Goal: Task Accomplishment & Management: Use online tool/utility

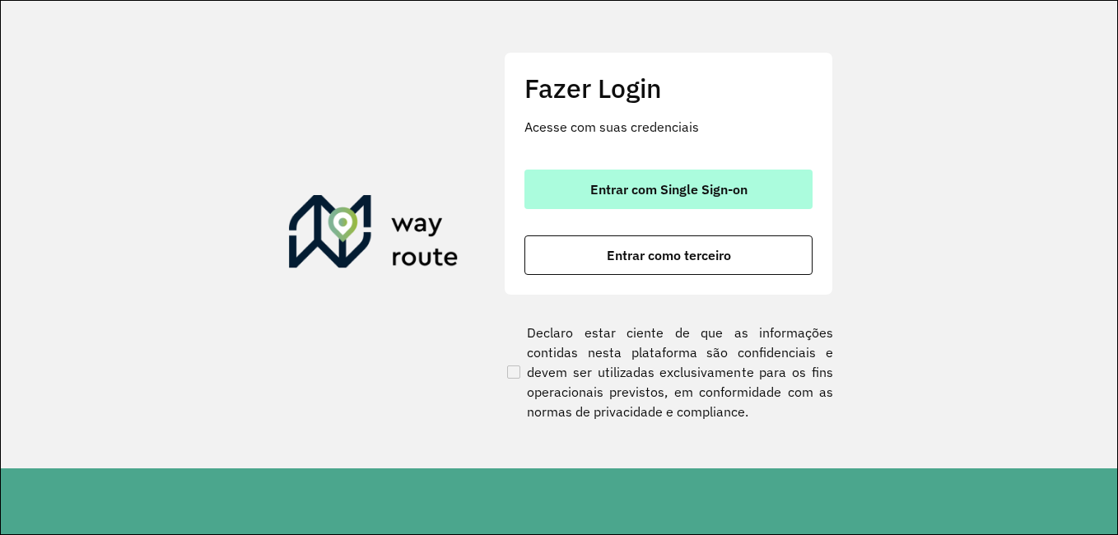
click at [762, 179] on button "Entrar com Single Sign-on" at bounding box center [669, 190] width 288 height 40
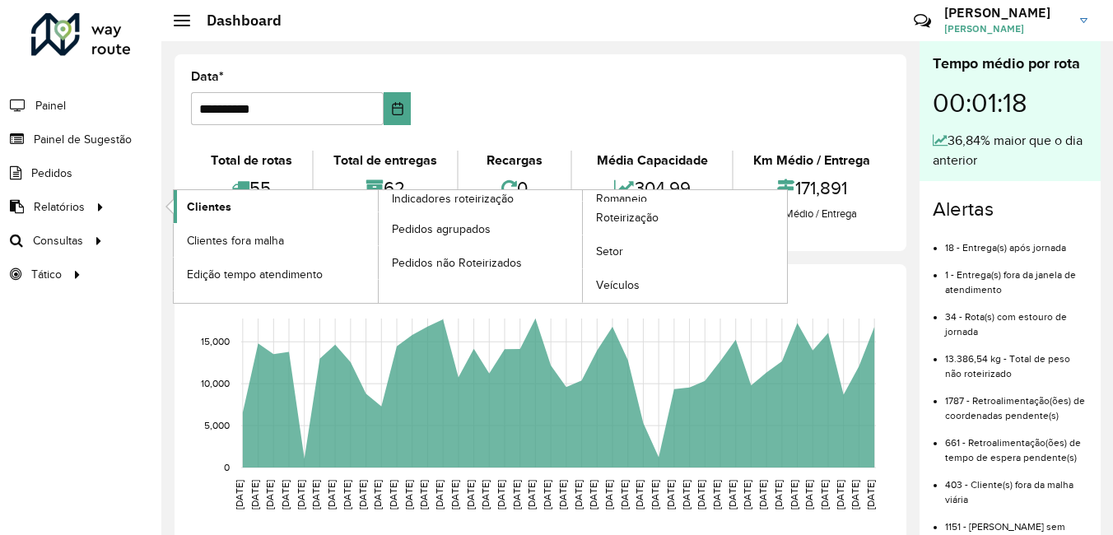
click at [189, 203] on span "Clientes" at bounding box center [209, 206] width 44 height 17
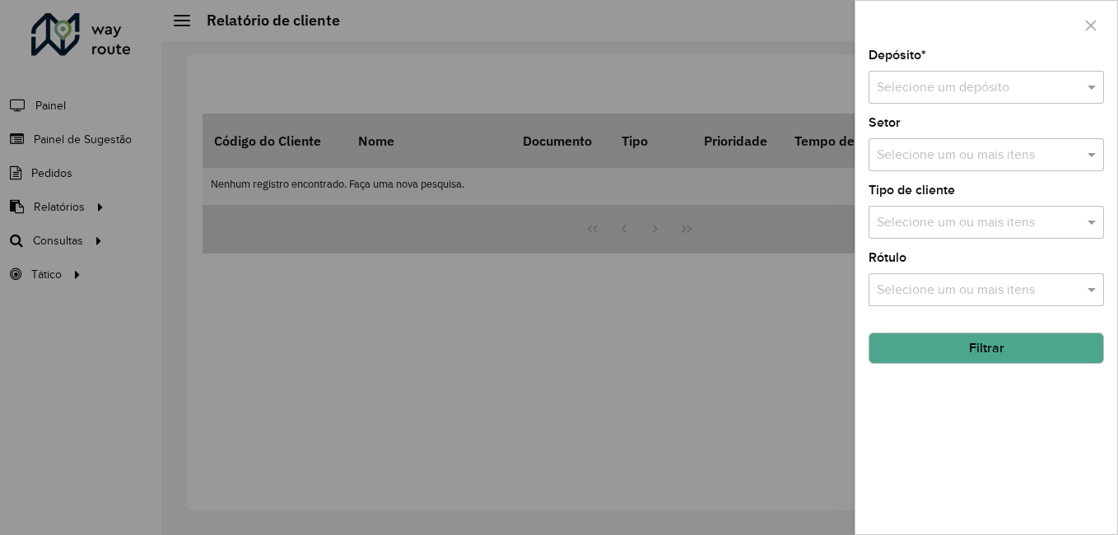
click at [959, 86] on input "text" at bounding box center [970, 88] width 186 height 20
click at [938, 133] on span "CDI Louveira" at bounding box center [913, 135] width 74 height 14
click at [946, 353] on button "Filtrar" at bounding box center [986, 348] width 235 height 31
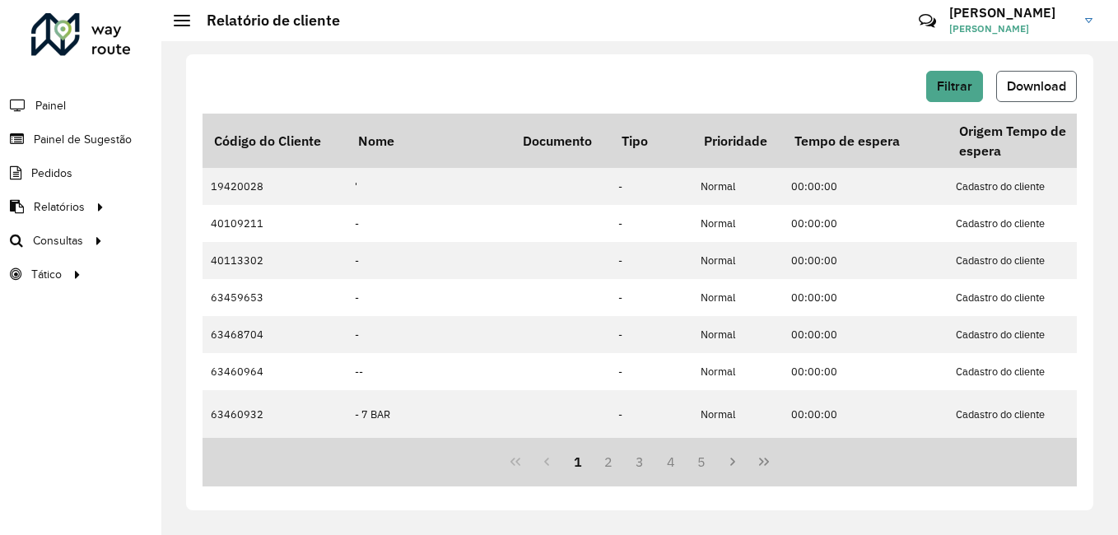
click at [1044, 91] on span "Download" at bounding box center [1036, 86] width 59 height 14
